Goal: Complete application form

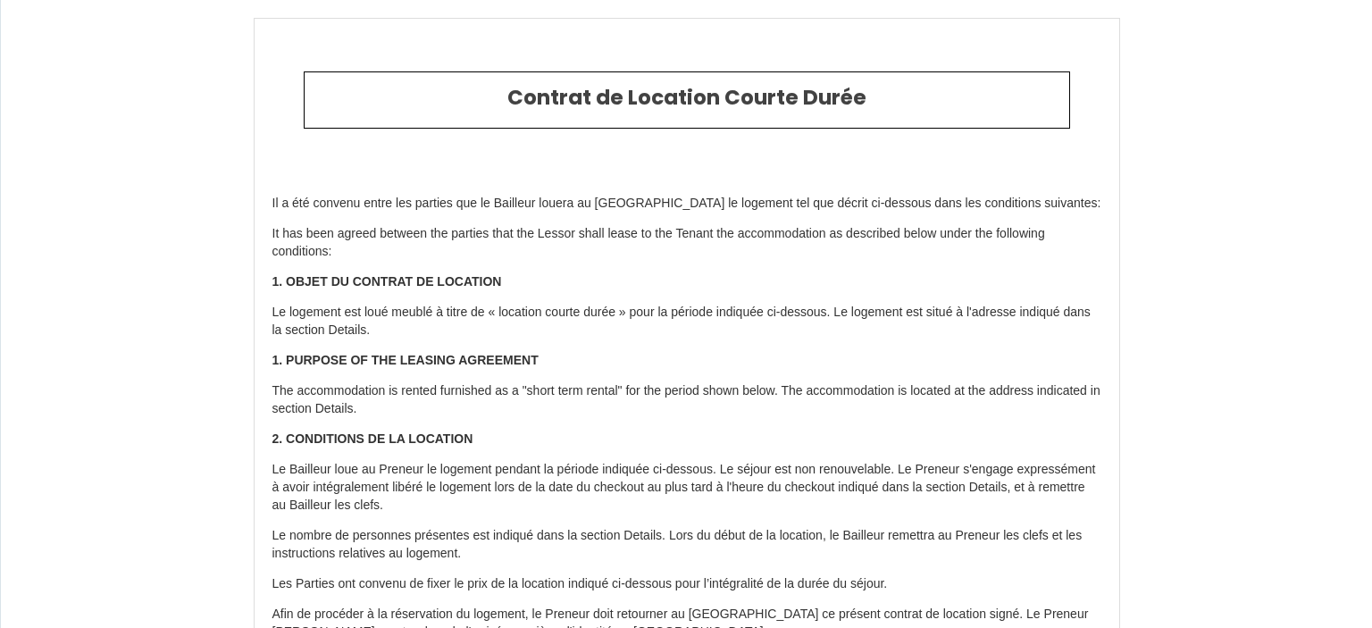
select select
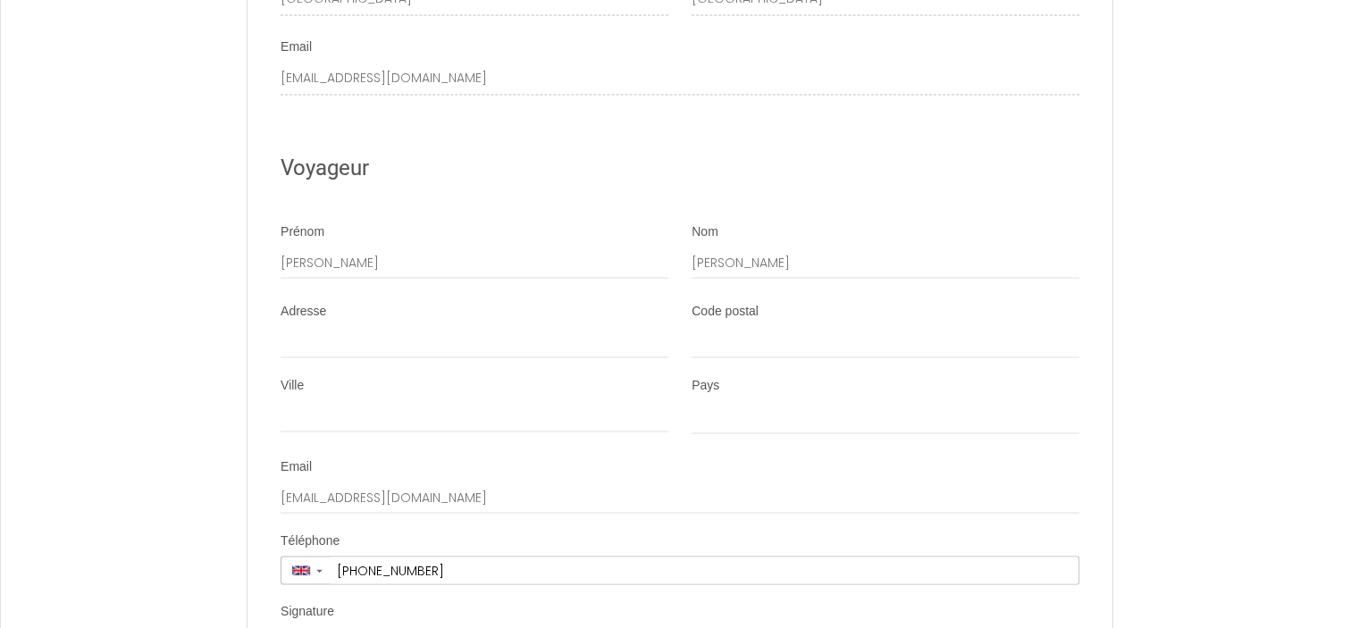
scroll to position [3287, 0]
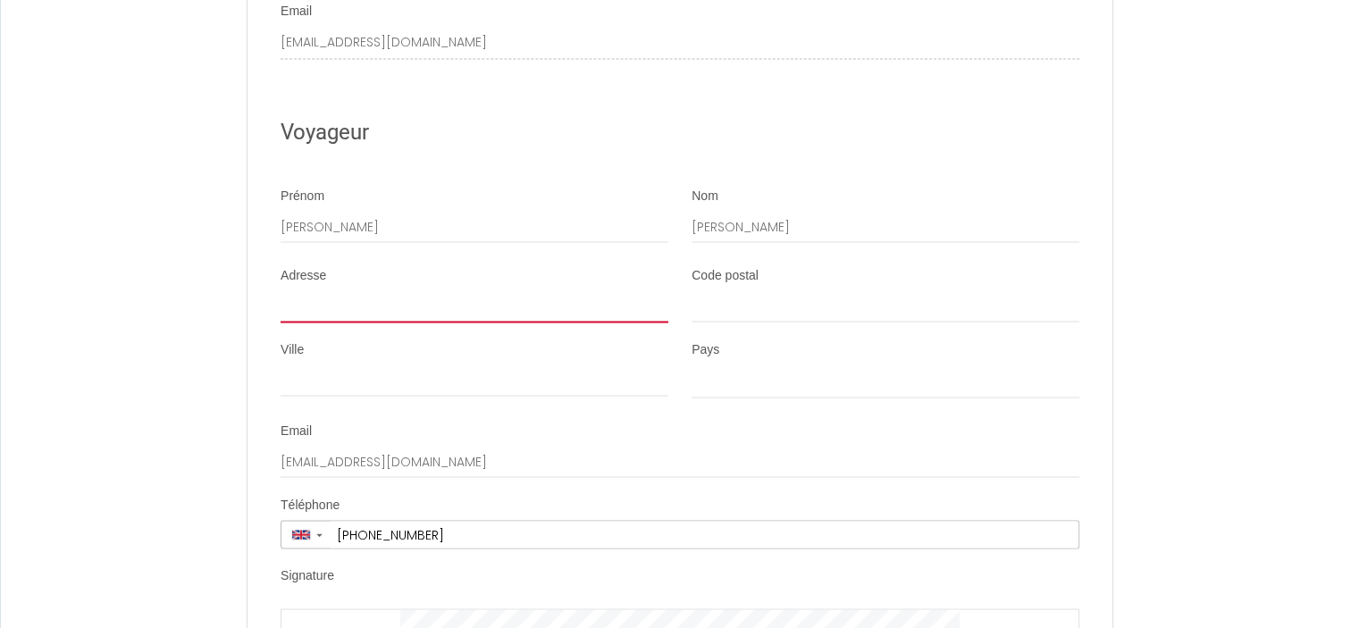
click at [397, 322] on input "Adresse" at bounding box center [474, 306] width 388 height 32
click at [318, 303] on div "Adresse" at bounding box center [474, 294] width 388 height 56
click at [316, 321] on input "Adresse" at bounding box center [474, 306] width 388 height 32
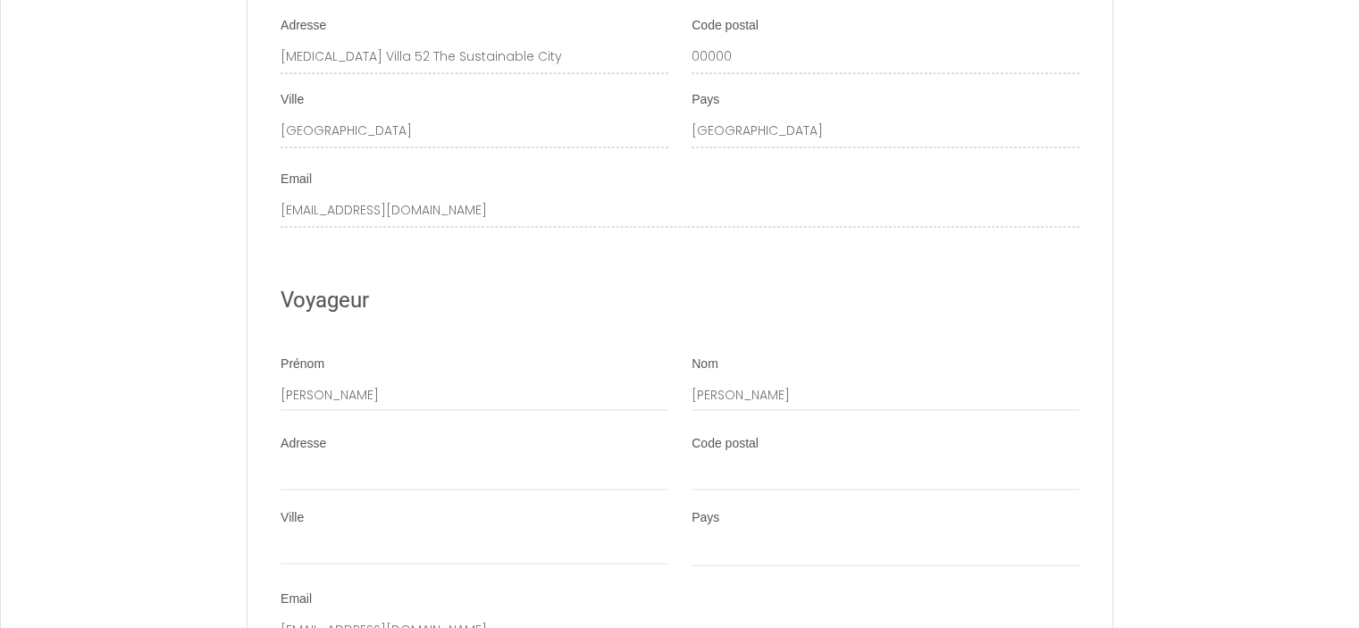
scroll to position [3251, 0]
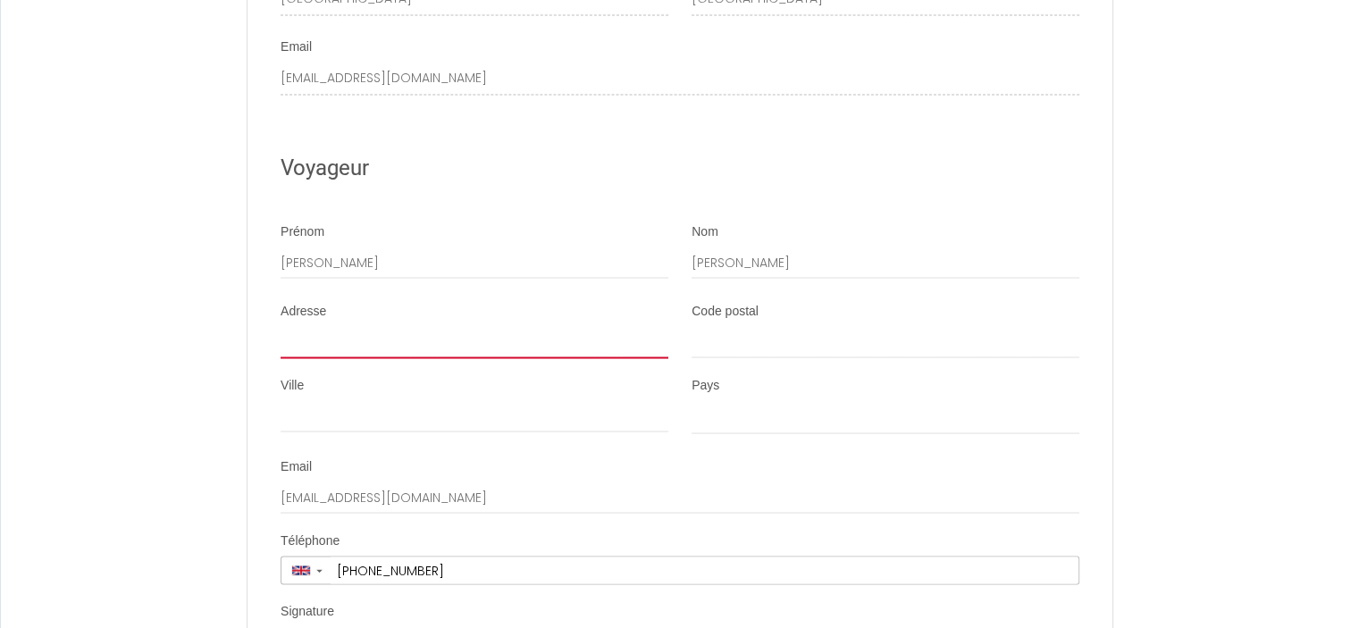
click at [306, 355] on input "Adresse" at bounding box center [474, 342] width 388 height 32
type input "[STREET_ADDRESS]"
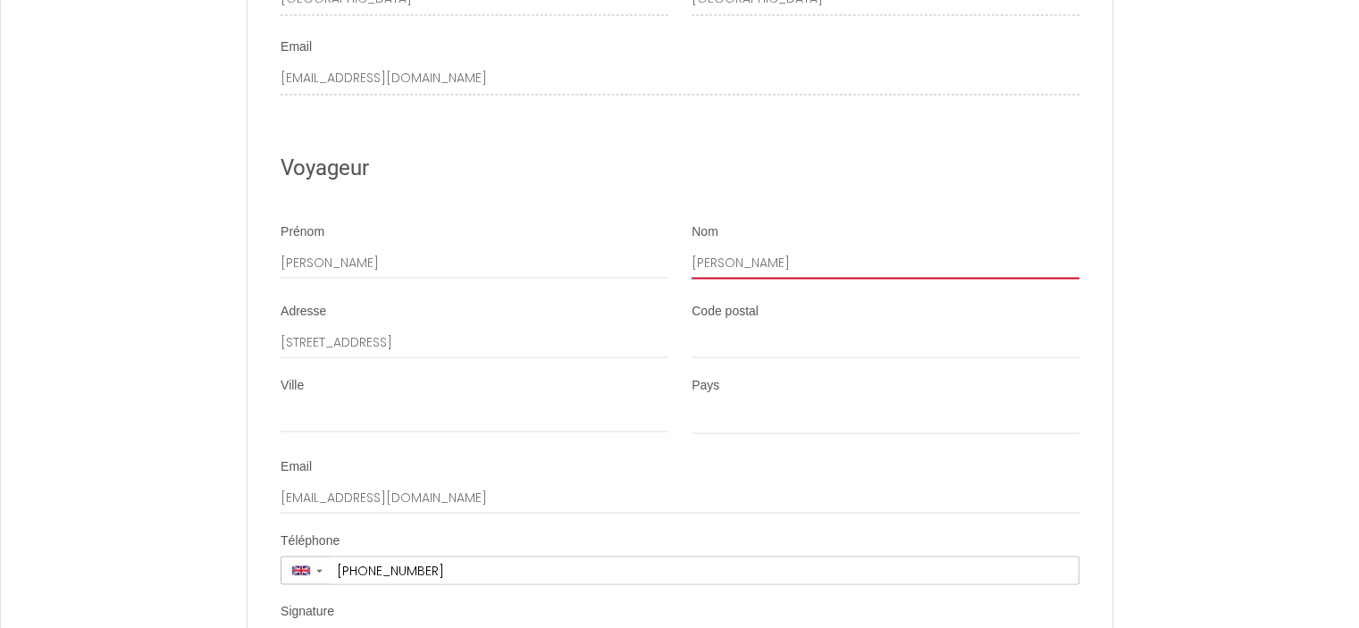
type input "I [PERSON_NAME]"
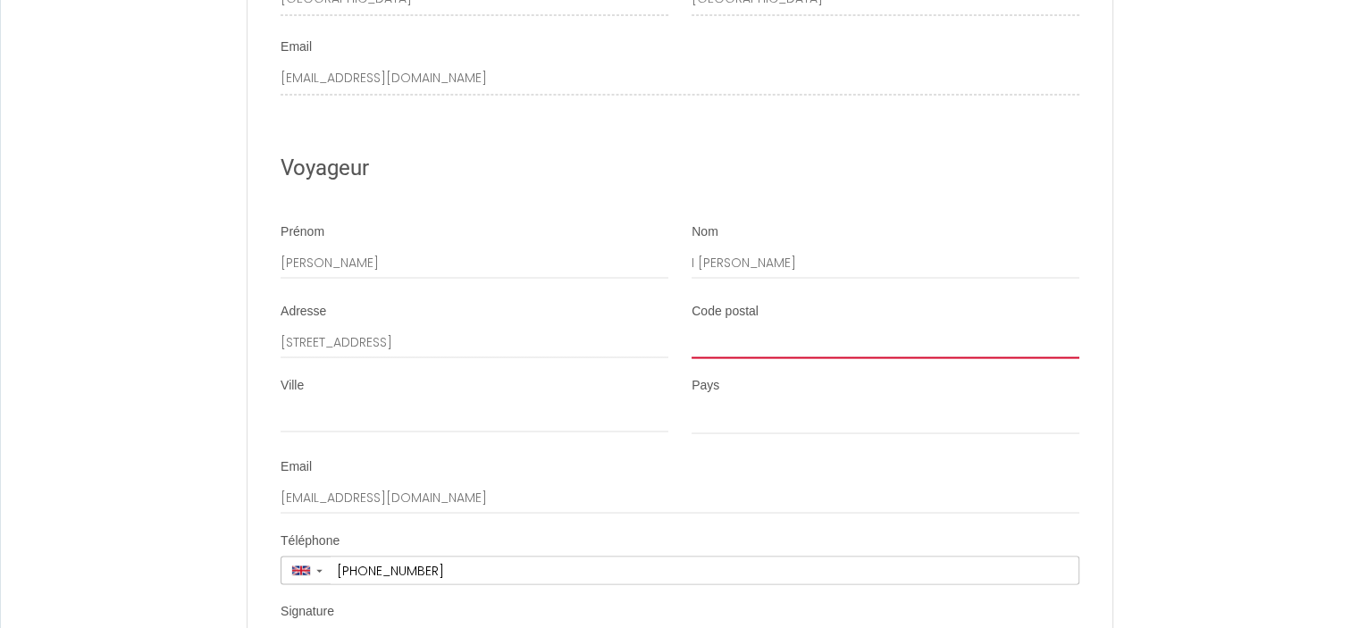
type input "HA9 0RG"
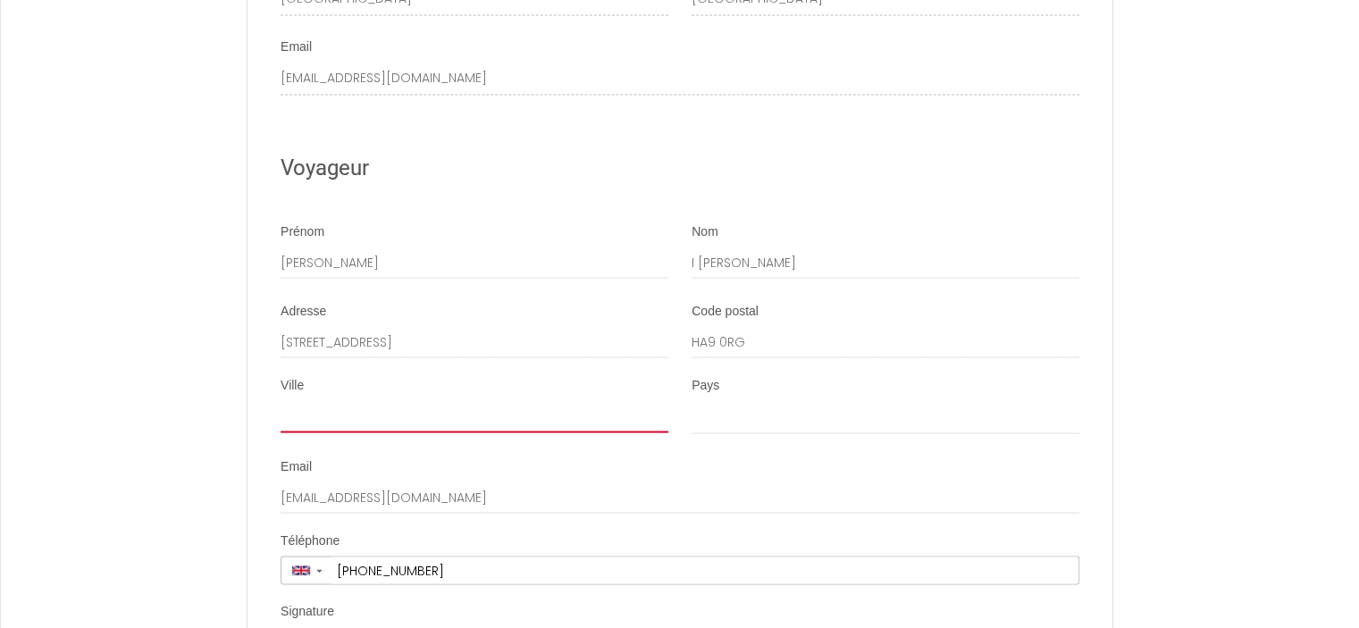
type input "[GEOGRAPHIC_DATA]"
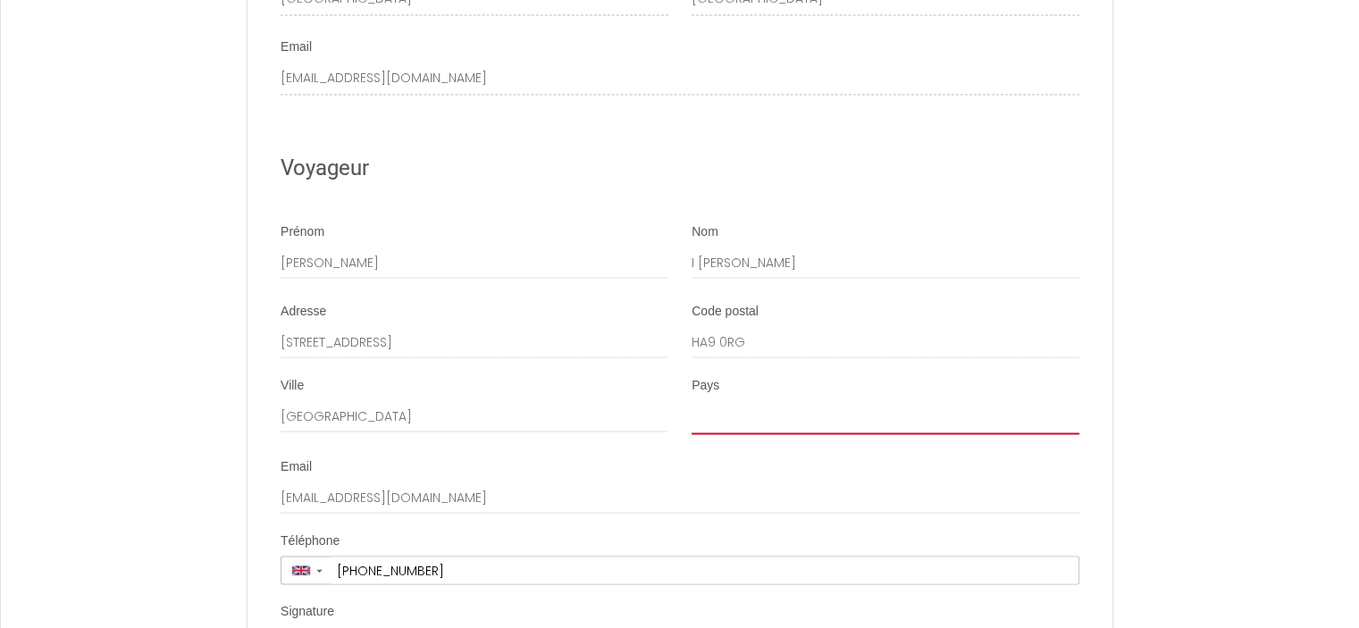
select select "GB"
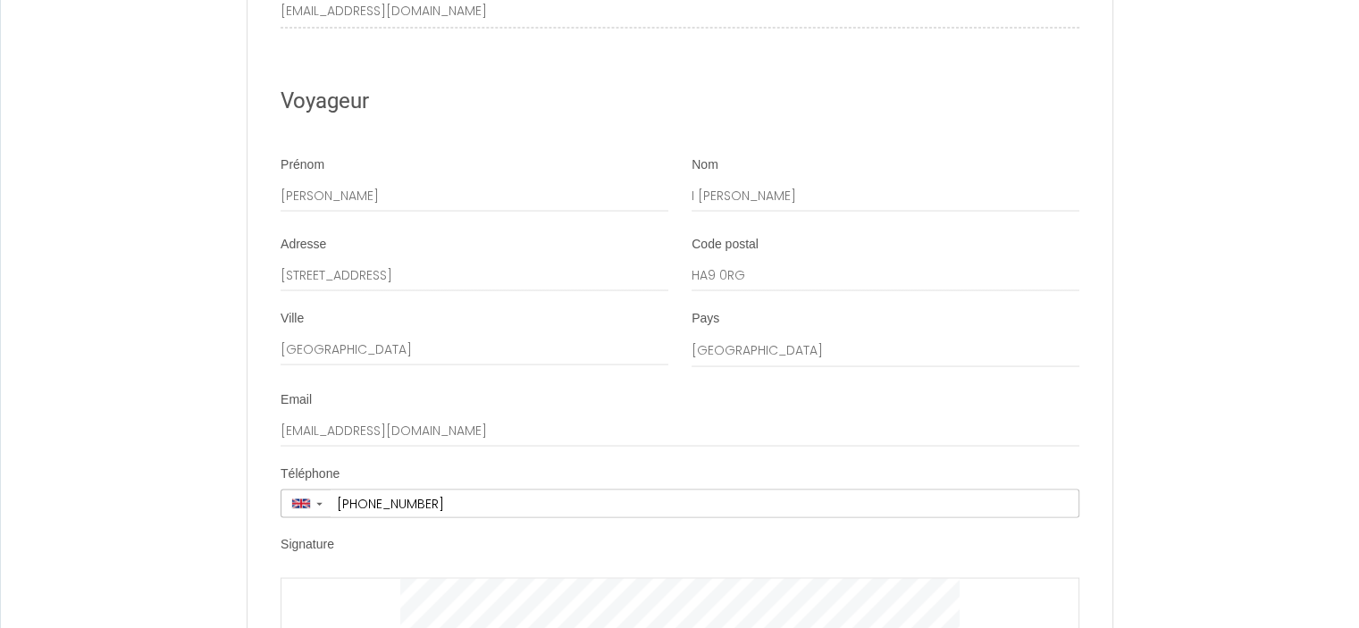
scroll to position [3323, 0]
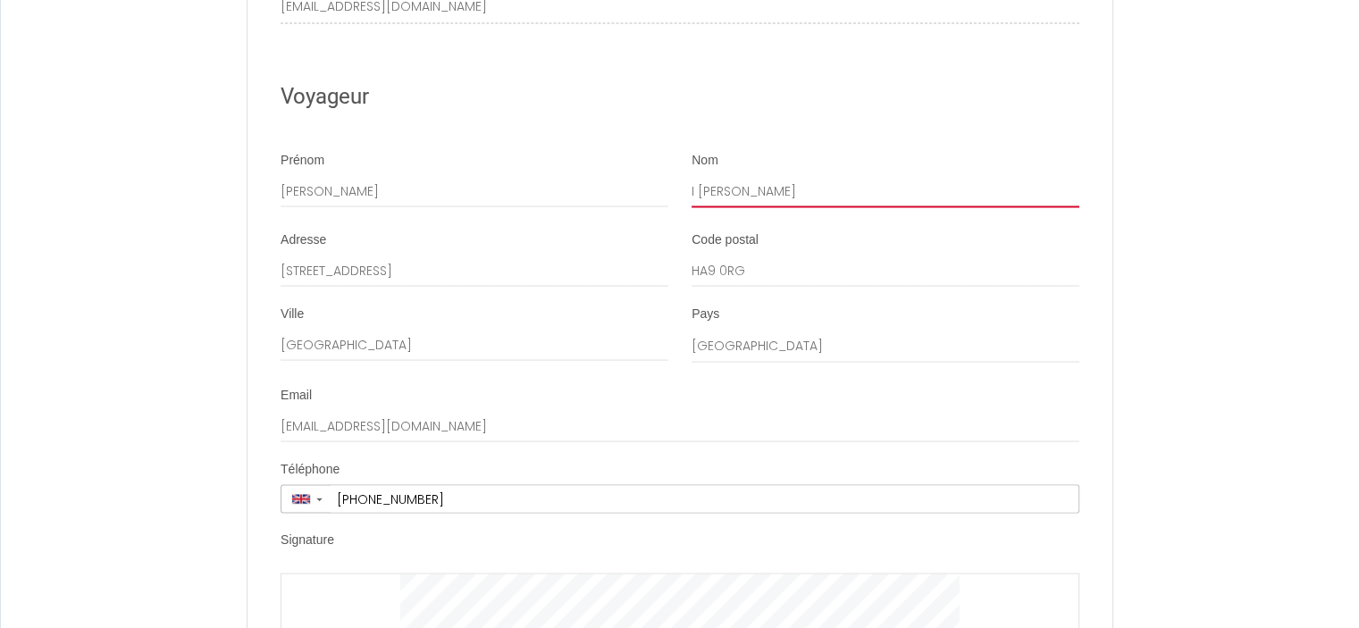
click at [702, 207] on input "I [PERSON_NAME]" at bounding box center [885, 191] width 388 height 32
type input "[PERSON_NAME]"
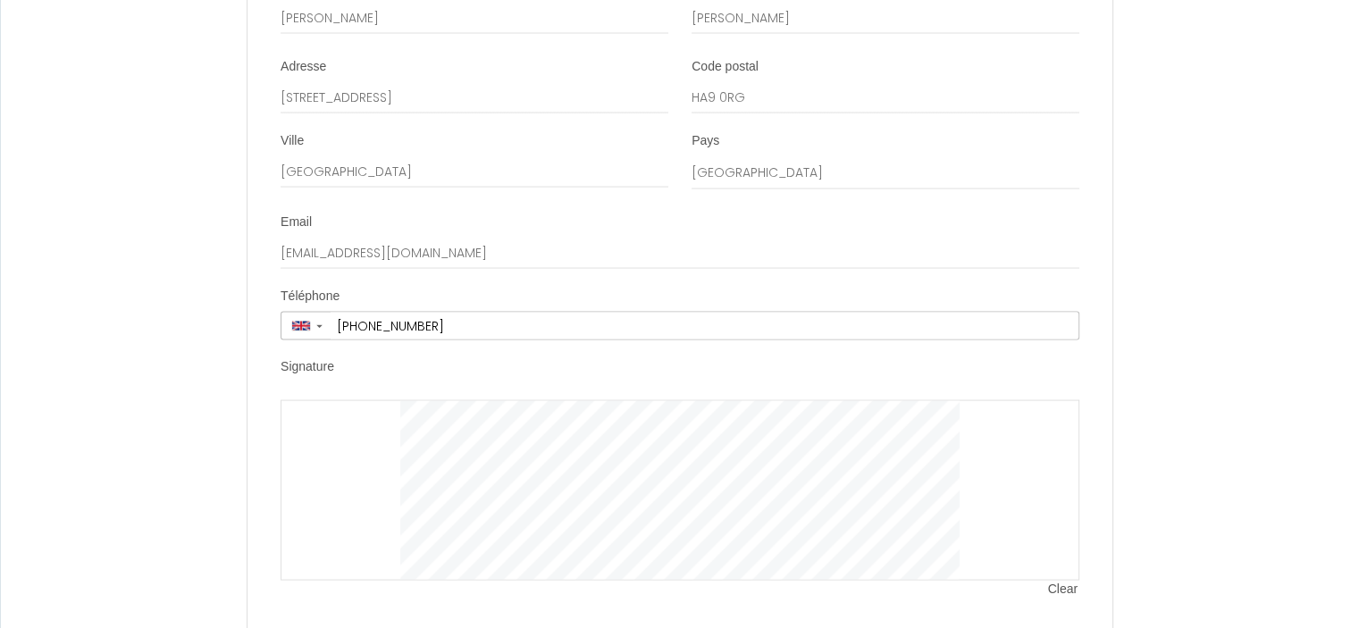
scroll to position [3573, 0]
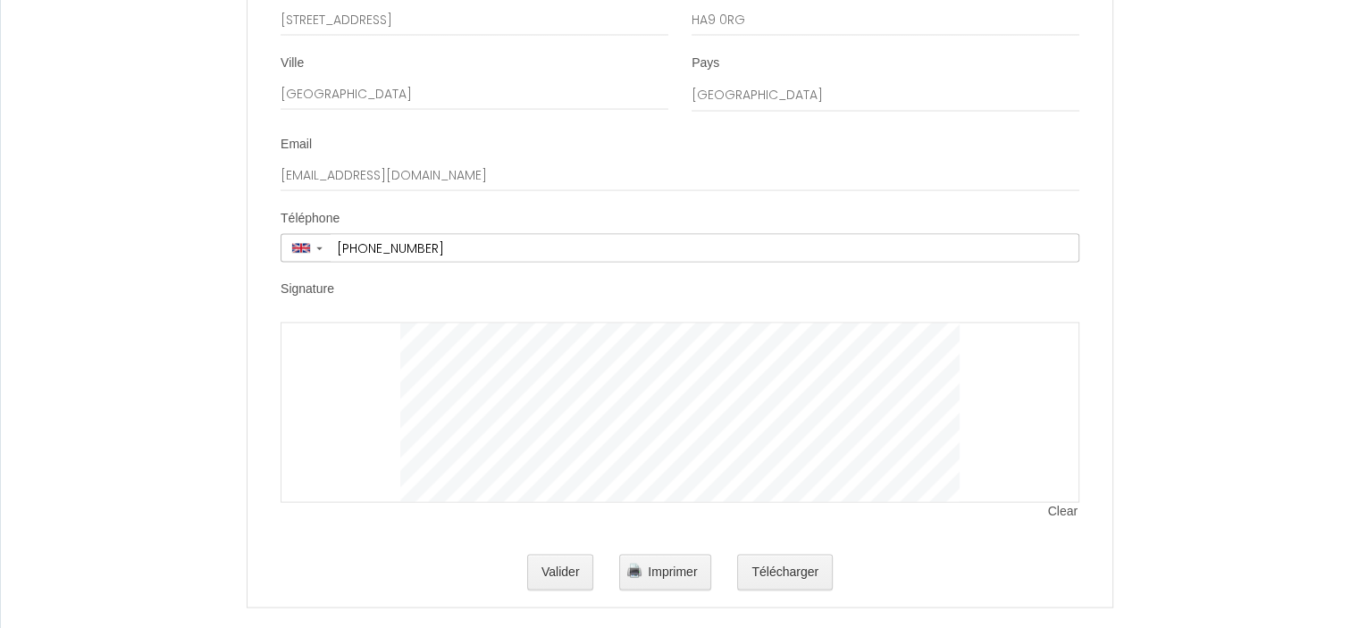
click at [343, 372] on div at bounding box center [679, 412] width 799 height 180
click at [342, 386] on div at bounding box center [679, 412] width 799 height 180
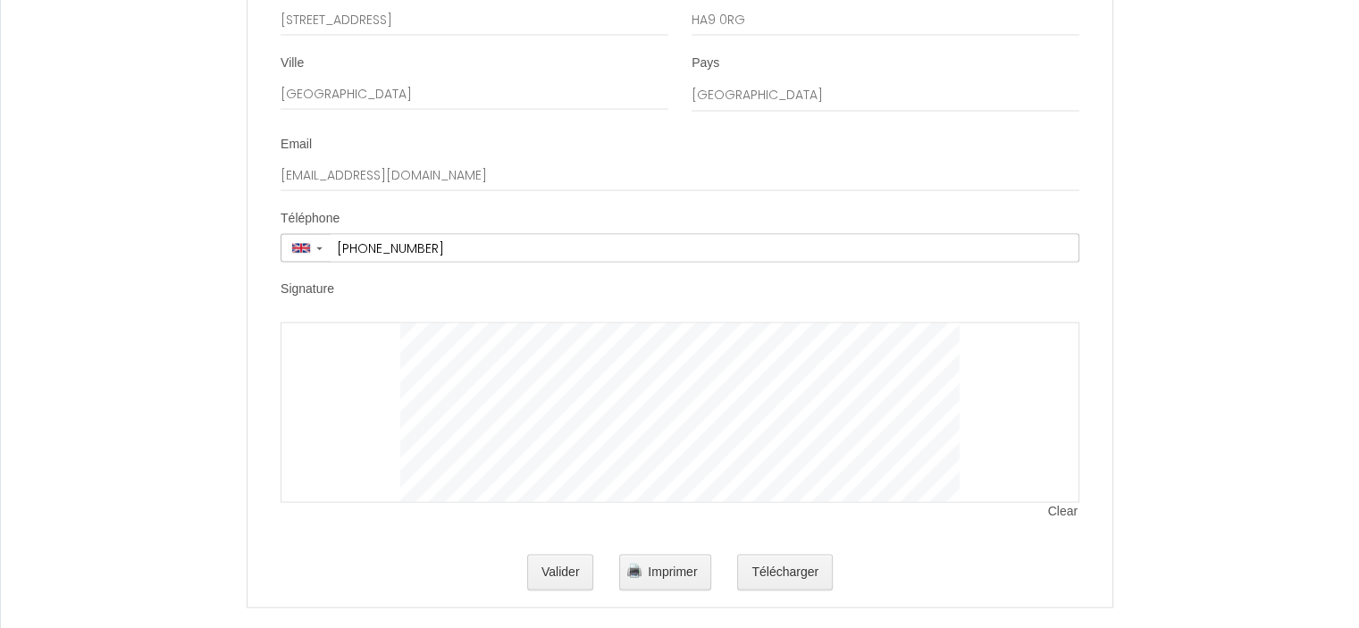
click at [363, 356] on div at bounding box center [679, 412] width 799 height 180
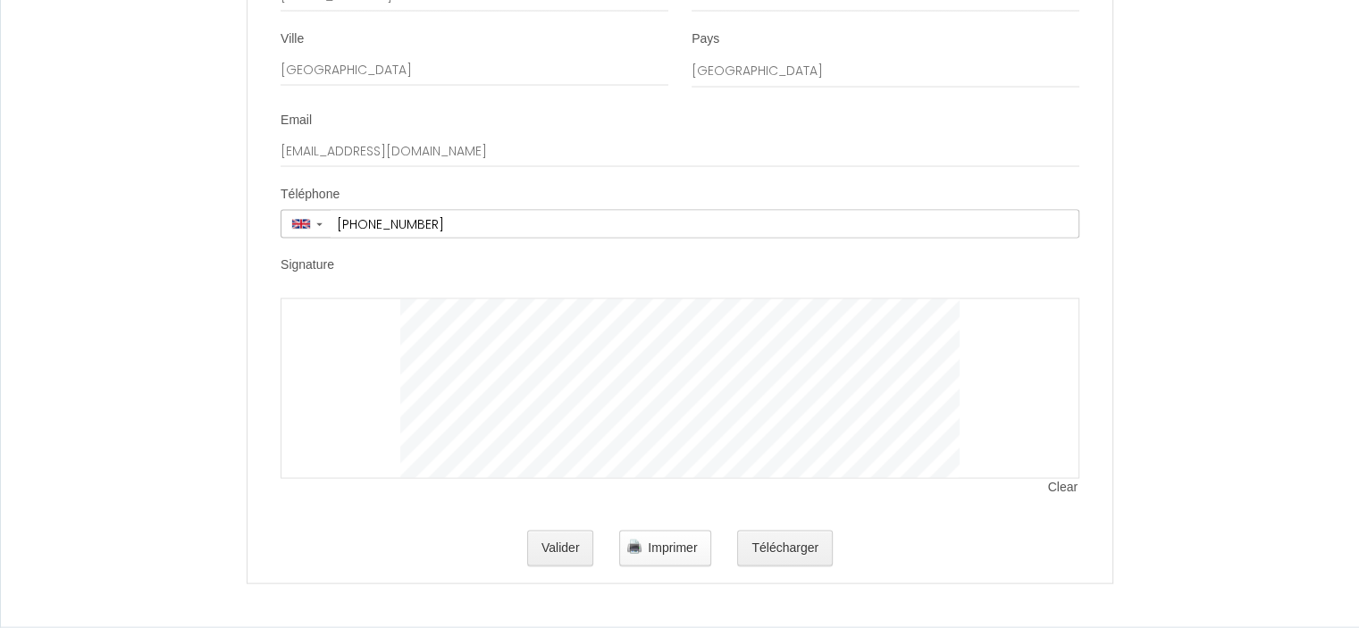
scroll to position [3612, 0]
click at [1055, 489] on span "Clear" at bounding box center [1063, 488] width 31 height 18
click at [1068, 492] on span "Clear" at bounding box center [1063, 488] width 31 height 18
drag, startPoint x: 307, startPoint y: 352, endPoint x: 316, endPoint y: 358, distance: 10.9
click at [316, 358] on div at bounding box center [679, 388] width 799 height 180
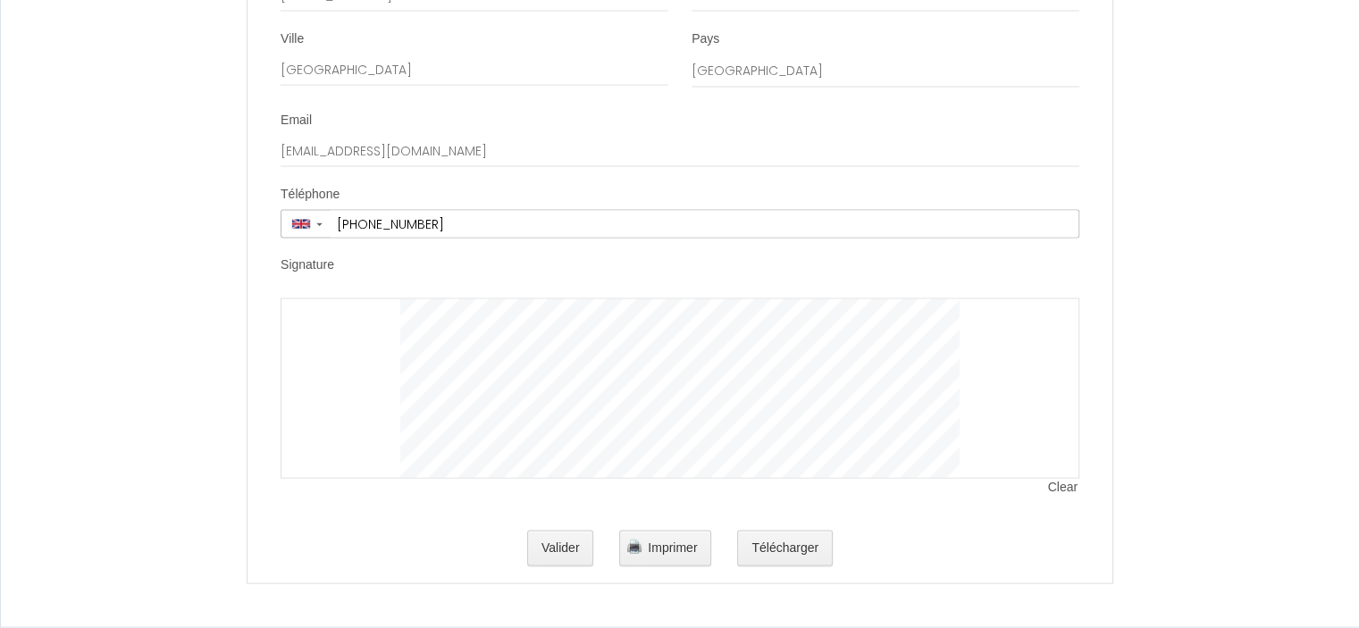
drag, startPoint x: 357, startPoint y: 381, endPoint x: 307, endPoint y: 394, distance: 51.6
click at [307, 394] on div at bounding box center [679, 388] width 799 height 180
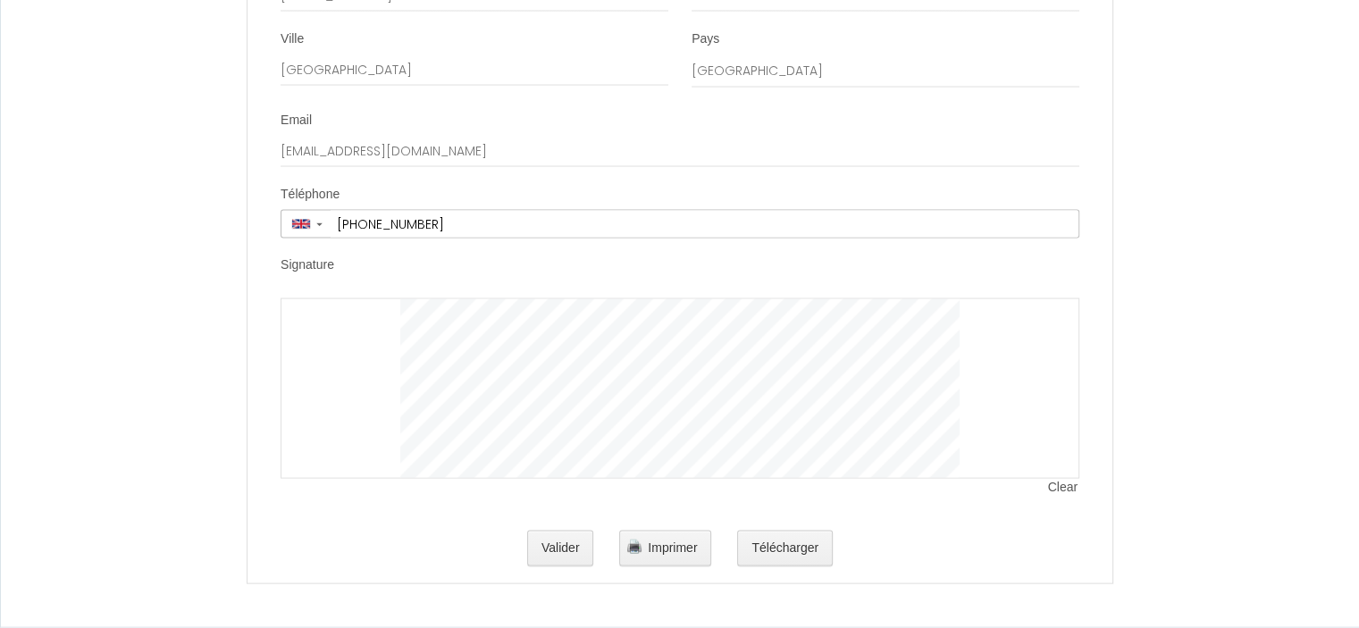
drag, startPoint x: 377, startPoint y: 360, endPoint x: 363, endPoint y: 385, distance: 28.8
click at [363, 385] on div at bounding box center [679, 388] width 799 height 180
drag, startPoint x: 365, startPoint y: 402, endPoint x: 377, endPoint y: 354, distance: 49.6
click at [377, 354] on div at bounding box center [679, 388] width 799 height 180
drag, startPoint x: 363, startPoint y: 361, endPoint x: 345, endPoint y: 389, distance: 33.0
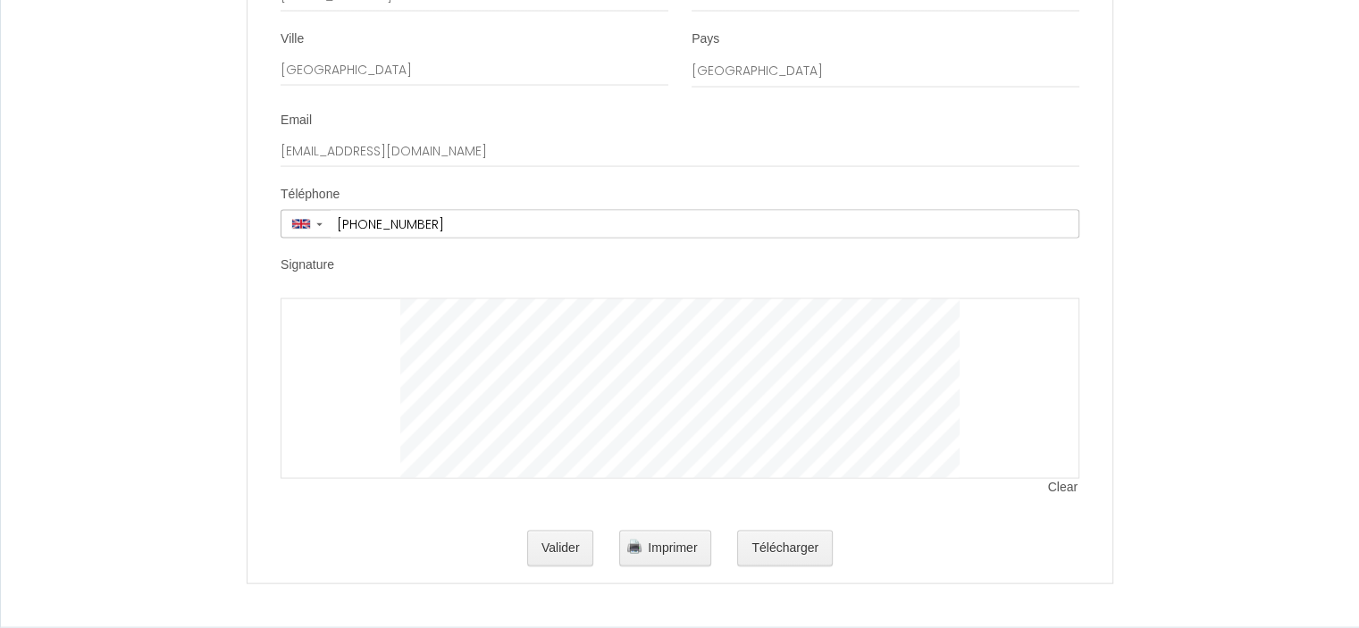
drag, startPoint x: 345, startPoint y: 389, endPoint x: 356, endPoint y: 410, distance: 24.4
click at [356, 410] on div at bounding box center [679, 388] width 799 height 180
drag, startPoint x: 360, startPoint y: 373, endPoint x: 367, endPoint y: 422, distance: 49.6
click at [367, 422] on div at bounding box center [679, 388] width 799 height 180
drag, startPoint x: 358, startPoint y: 358, endPoint x: 345, endPoint y: 453, distance: 95.6
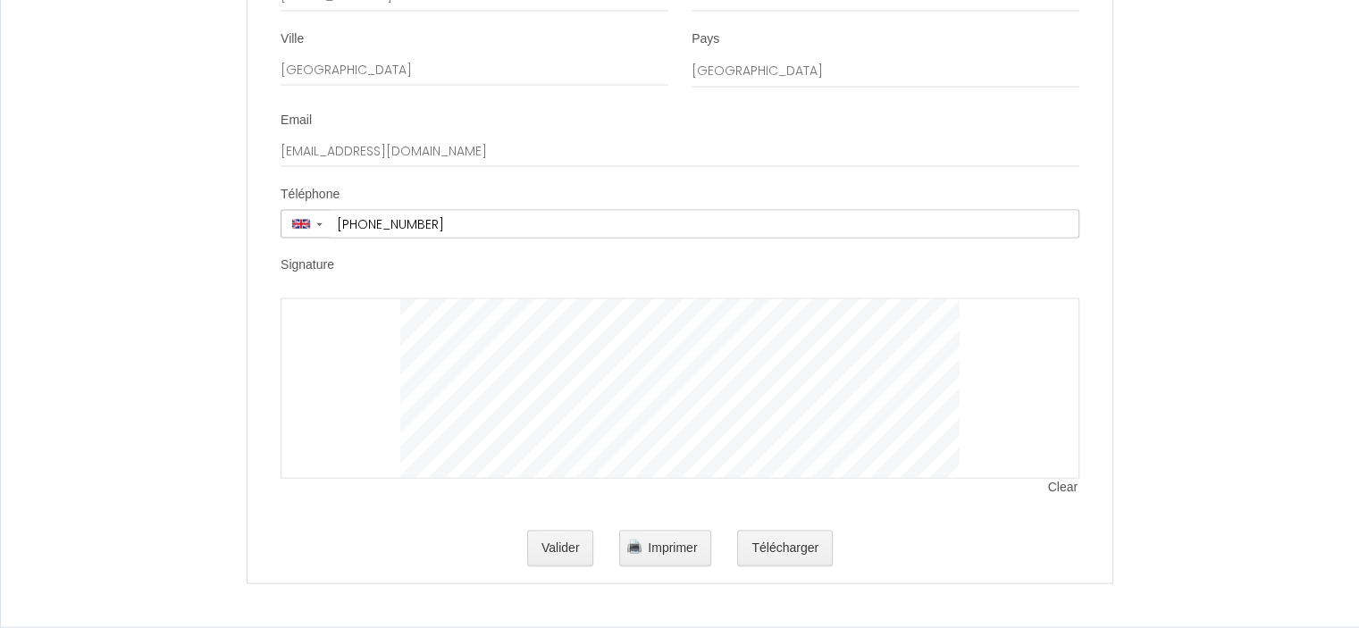
click at [350, 455] on div at bounding box center [679, 388] width 799 height 180
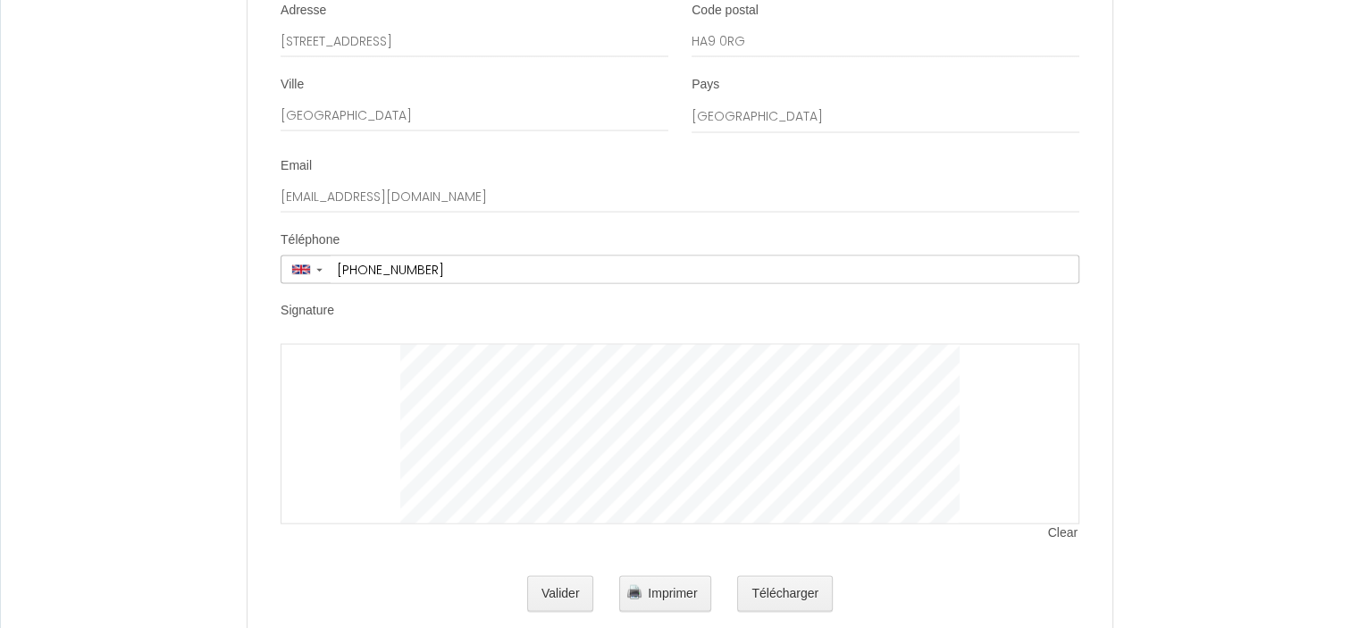
scroll to position [3523, 0]
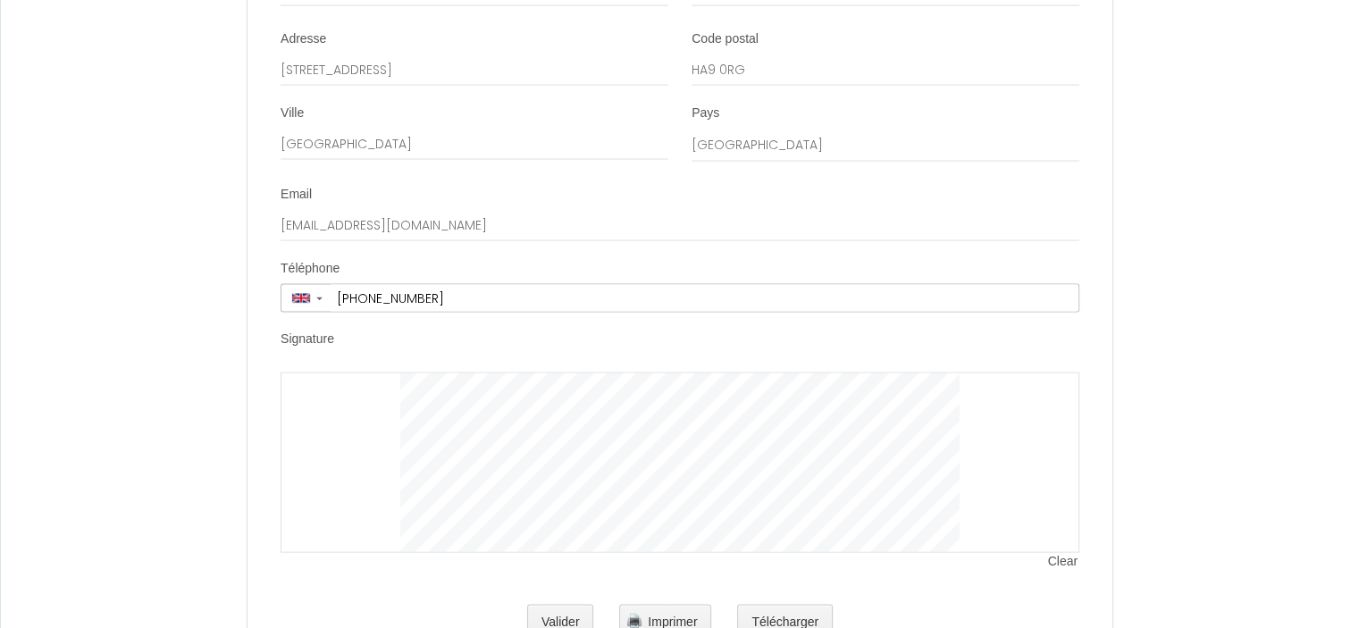
drag, startPoint x: 296, startPoint y: 418, endPoint x: 314, endPoint y: 459, distance: 45.2
click at [314, 462] on div at bounding box center [679, 462] width 799 height 180
drag, startPoint x: 325, startPoint y: 443, endPoint x: 329, endPoint y: 480, distance: 36.8
drag, startPoint x: 356, startPoint y: 440, endPoint x: 343, endPoint y: 509, distance: 70.1
click at [343, 509] on div at bounding box center [679, 462] width 799 height 180
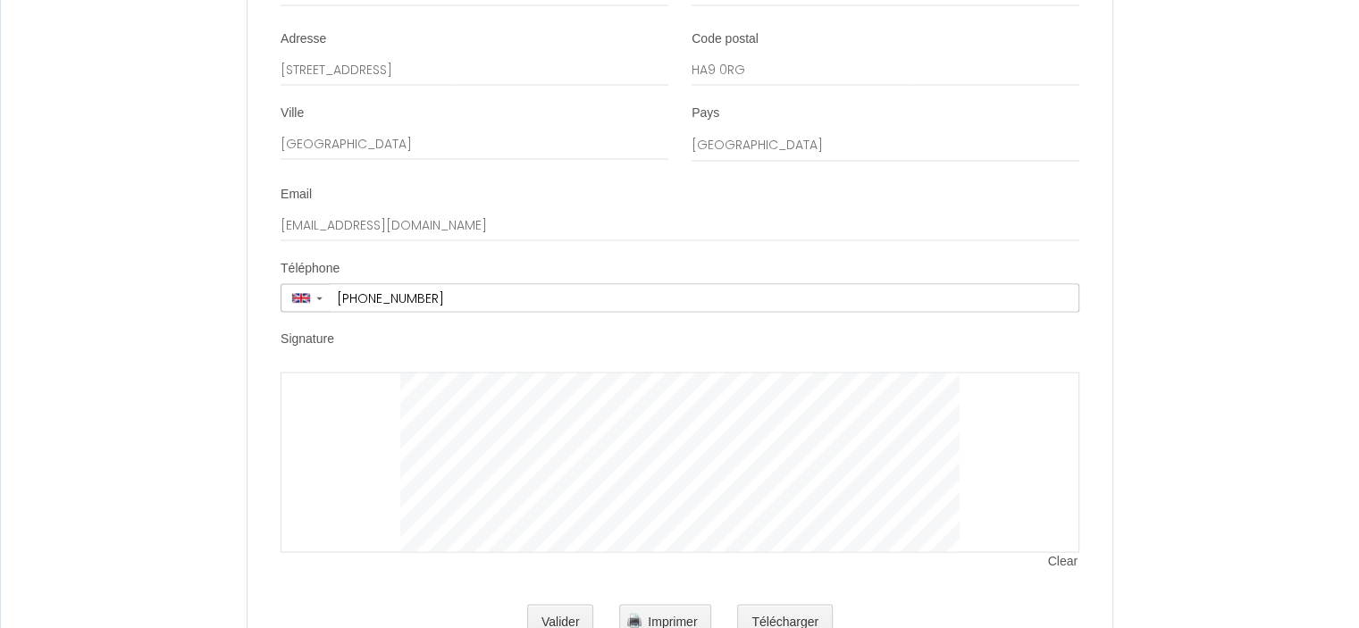
click at [453, 473] on div at bounding box center [679, 462] width 799 height 180
click at [1058, 571] on span "Clear" at bounding box center [1063, 562] width 31 height 18
click at [1066, 571] on span "Clear" at bounding box center [1063, 562] width 31 height 18
drag, startPoint x: 304, startPoint y: 439, endPoint x: 325, endPoint y: 431, distance: 22.6
click at [325, 431] on div at bounding box center [679, 462] width 799 height 180
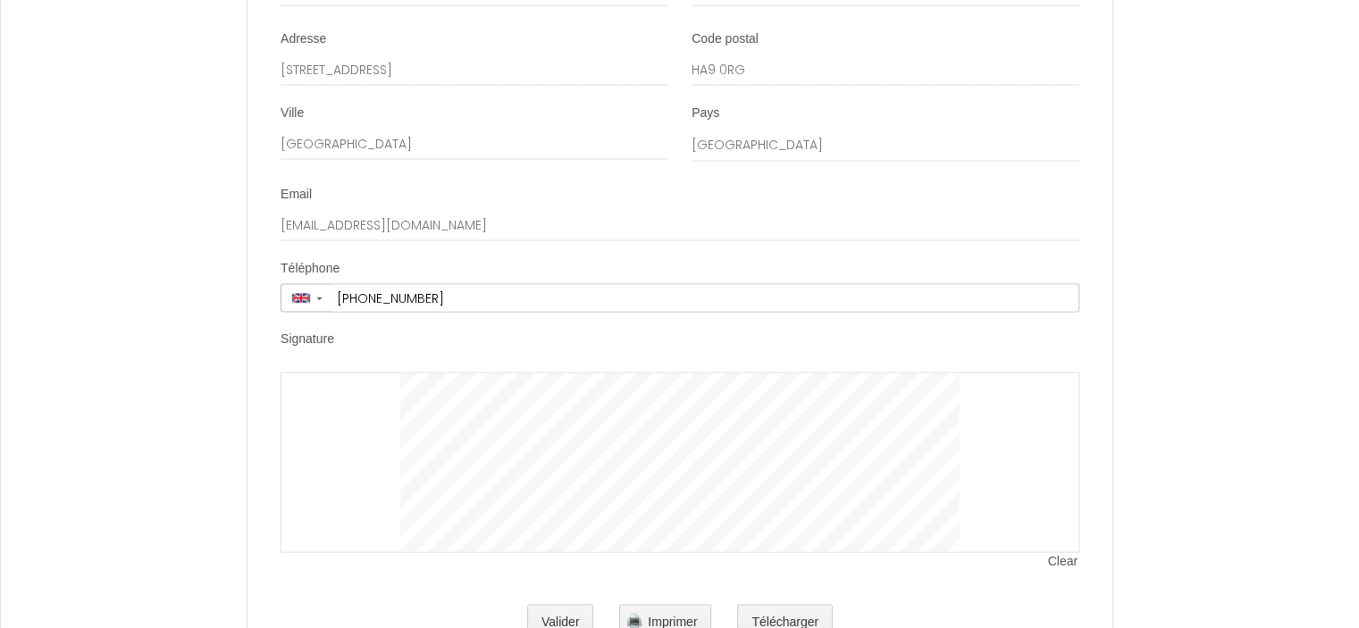
drag, startPoint x: 354, startPoint y: 439, endPoint x: 386, endPoint y: 444, distance: 32.6
click at [387, 438] on div at bounding box center [679, 462] width 799 height 180
click at [1063, 571] on span "Clear" at bounding box center [1063, 562] width 31 height 18
click at [395, 481] on div at bounding box center [679, 462] width 799 height 180
click at [411, 486] on div at bounding box center [679, 462] width 799 height 180
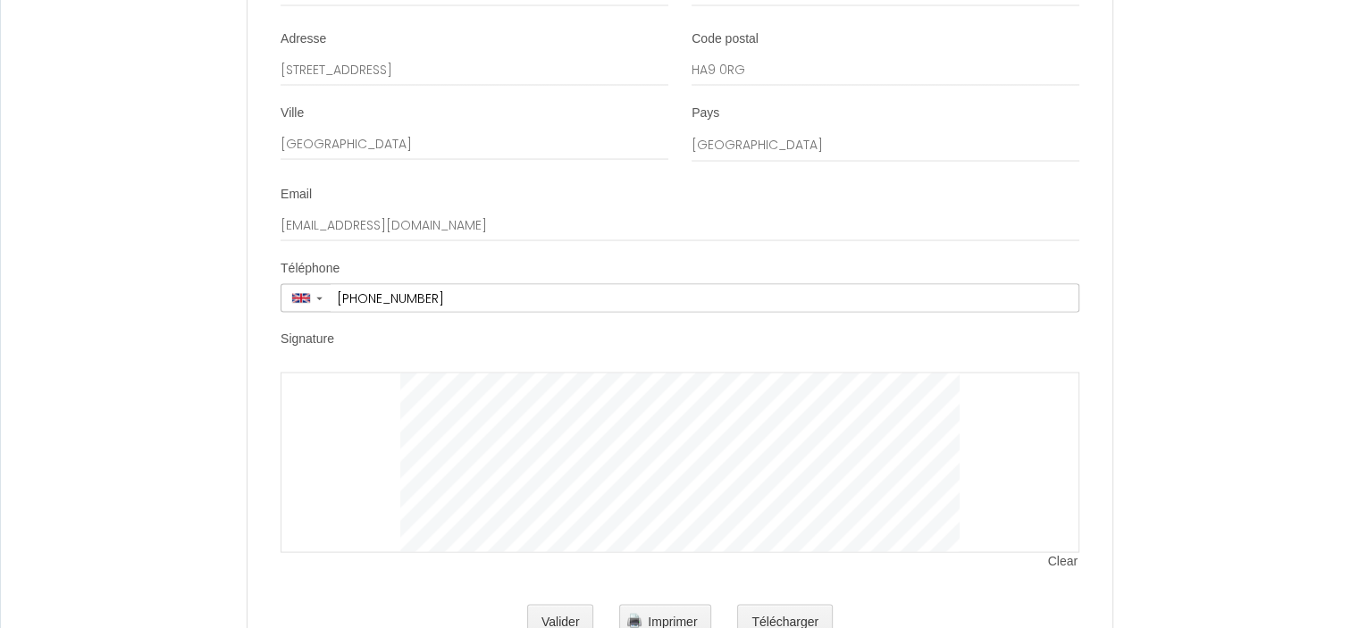
click at [392, 478] on div at bounding box center [679, 462] width 799 height 180
click at [1067, 571] on span "Clear" at bounding box center [1063, 562] width 31 height 18
click at [1036, 509] on div at bounding box center [679, 462] width 799 height 180
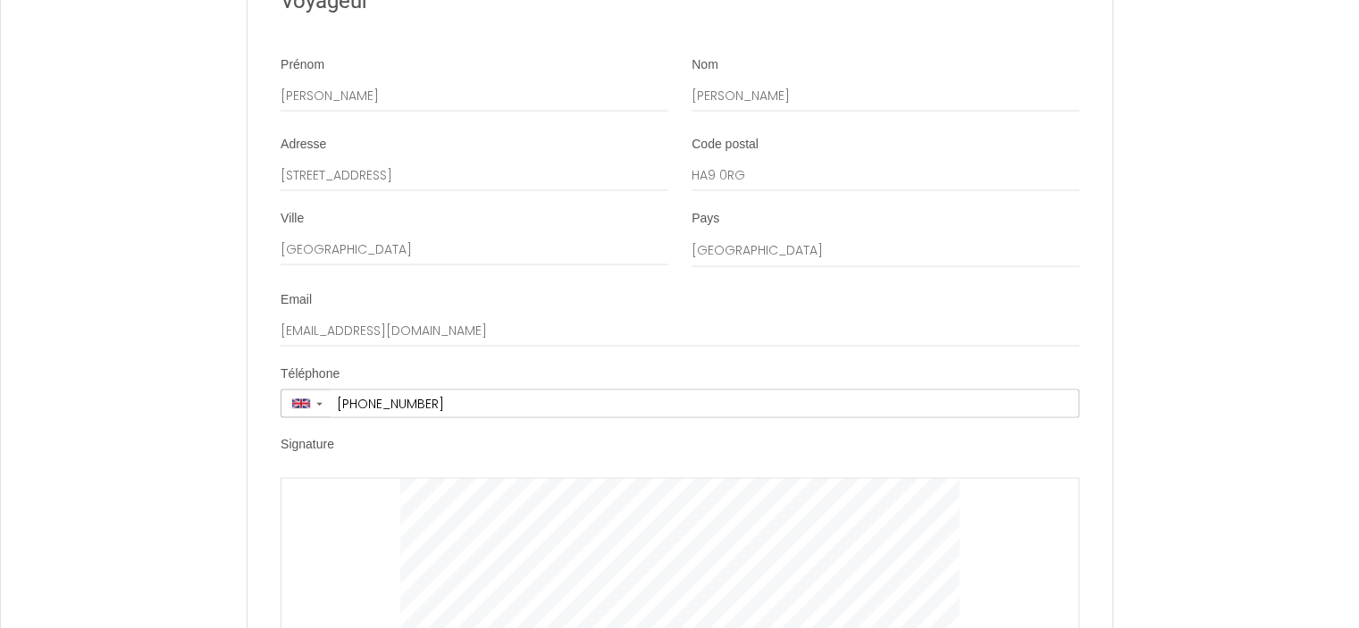
scroll to position [3416, 0]
click at [708, 349] on input "[EMAIL_ADDRESS][DOMAIN_NAME]" at bounding box center [679, 333] width 799 height 32
